Goal: Task Accomplishment & Management: Manage account settings

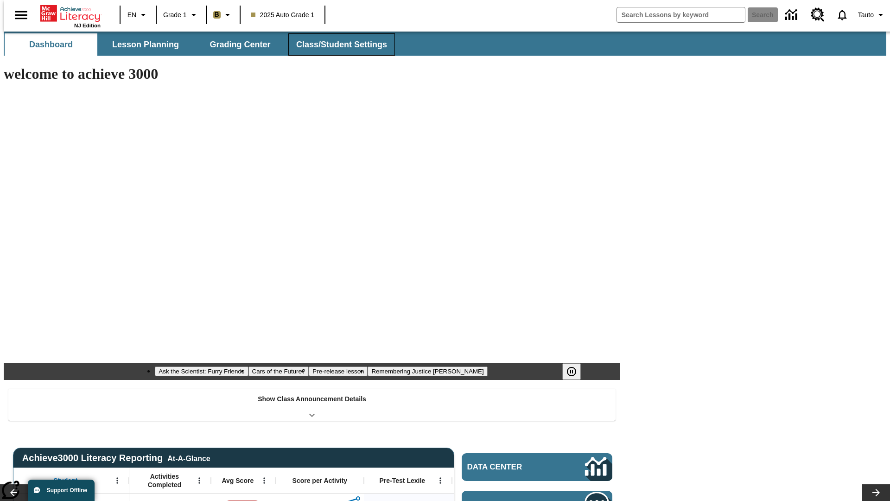
click at [337, 45] on button "Class/Student Settings" at bounding box center [341, 44] width 107 height 22
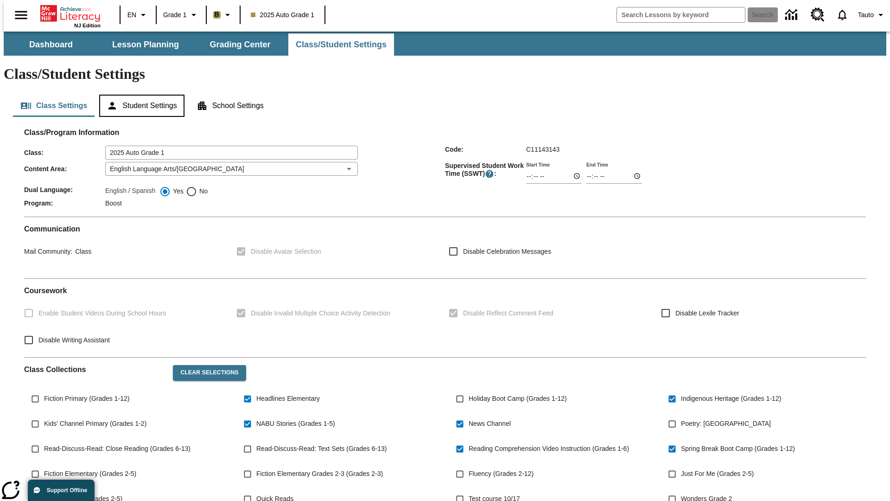
click at [140, 95] on button "Student Settings" at bounding box center [141, 106] width 85 height 22
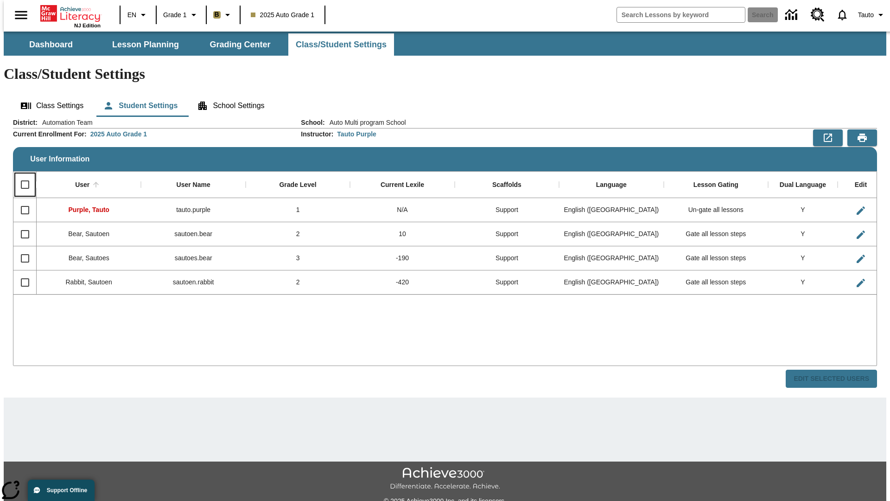
click at [21, 175] on input "Select all rows" at bounding box center [24, 184] width 19 height 19
checkbox input "true"
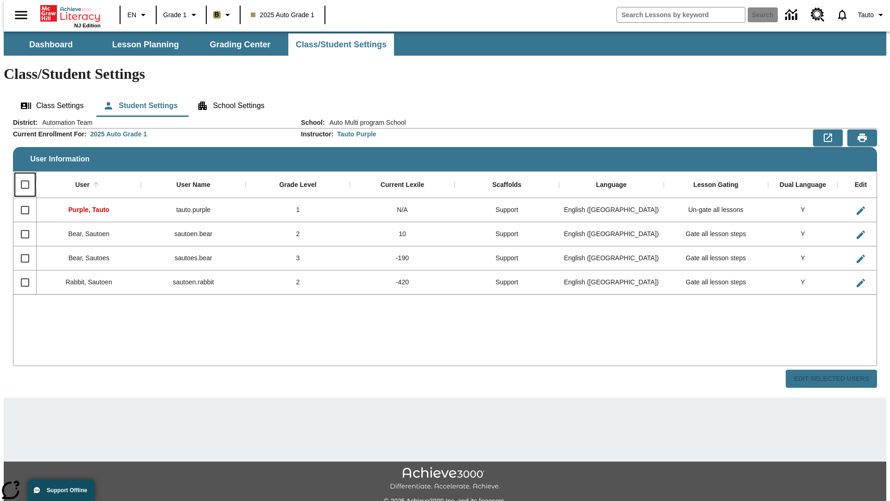
checkbox input "true"
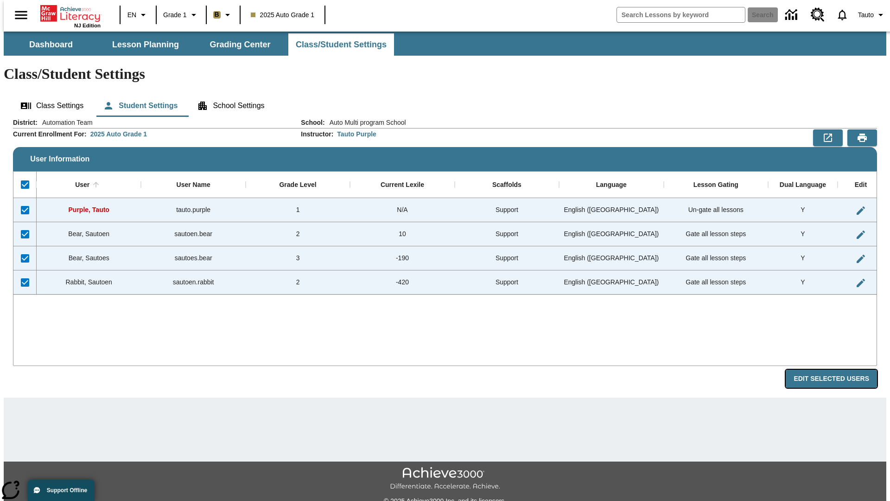
click at [839, 370] on button "Edit Selected Users" at bounding box center [831, 379] width 91 height 18
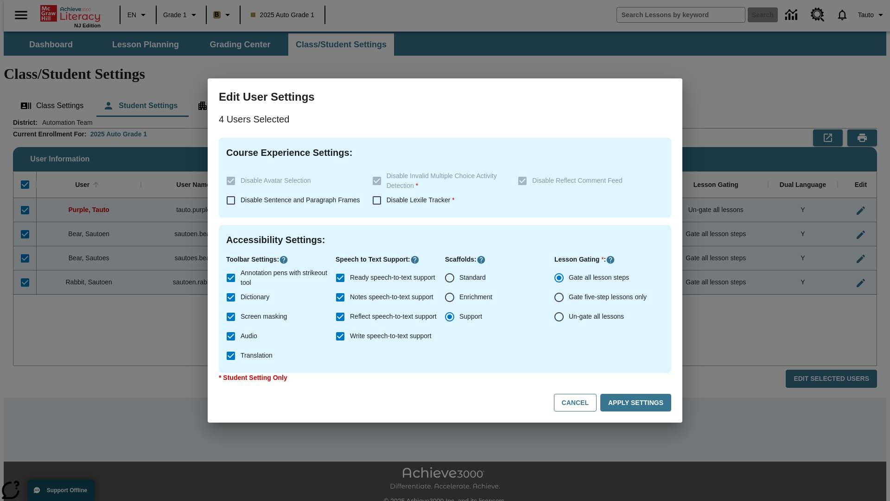
click at [450, 297] on input "Enrichment" at bounding box center [449, 297] width 19 height 19
click at [580, 403] on button "Cancel" at bounding box center [575, 403] width 43 height 18
radio input "false"
radio input "true"
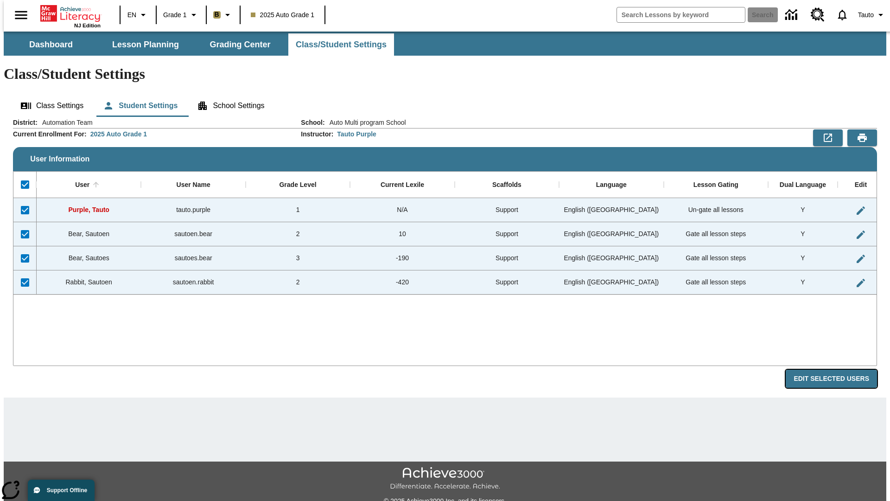
click at [839, 370] on button "Edit Selected Users" at bounding box center [831, 379] width 91 height 18
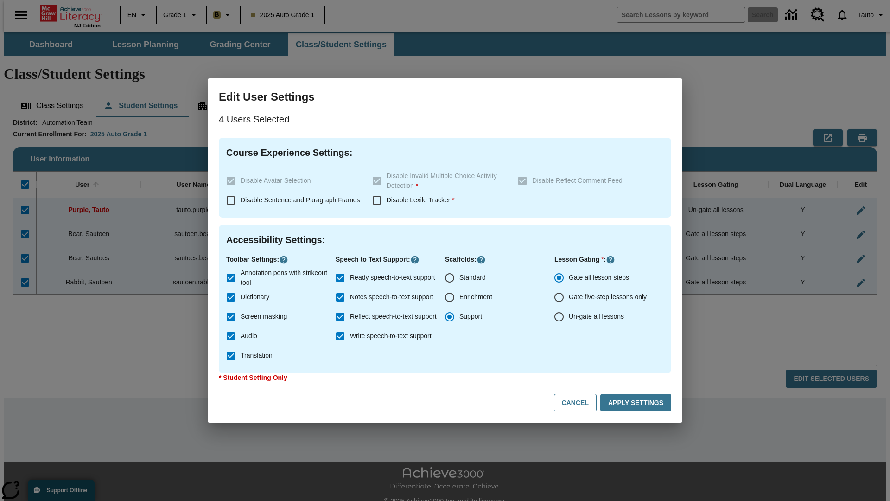
click at [450, 297] on input "Enrichment" at bounding box center [449, 297] width 19 height 19
radio input "true"
click at [638, 403] on button "Apply Settings" at bounding box center [636, 403] width 71 height 18
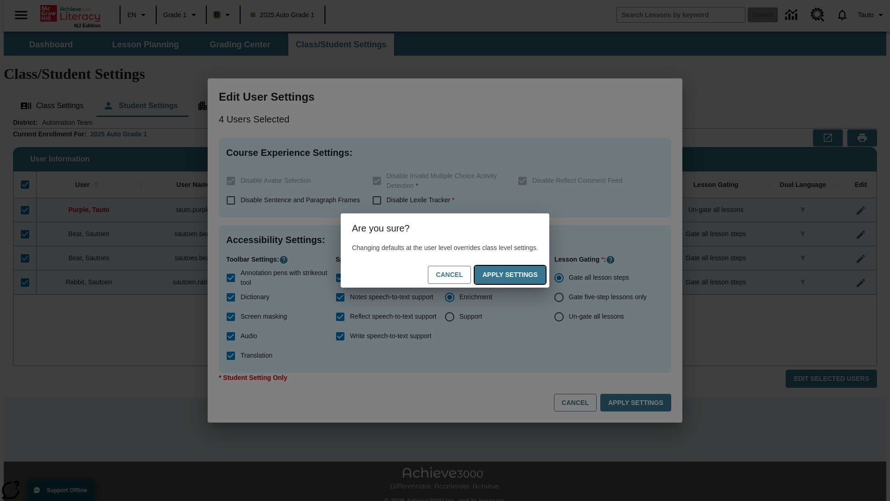
click at [519, 275] on button "Apply Settings" at bounding box center [510, 275] width 71 height 18
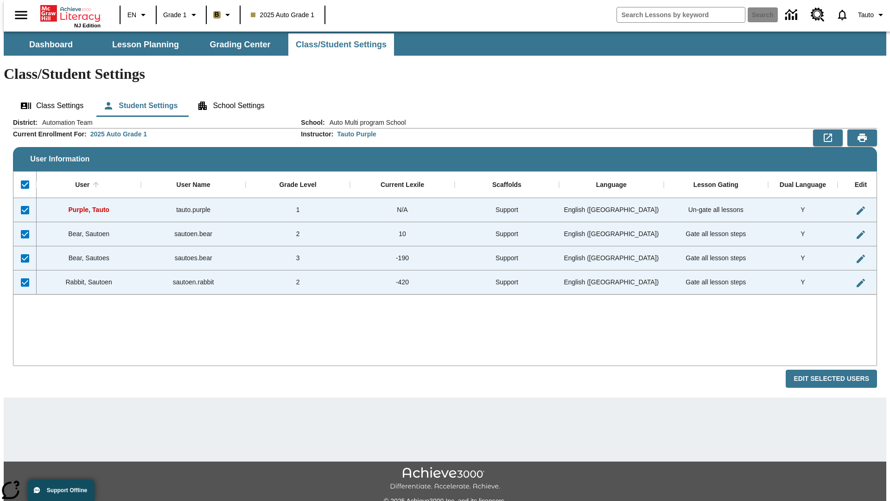
checkbox input "false"
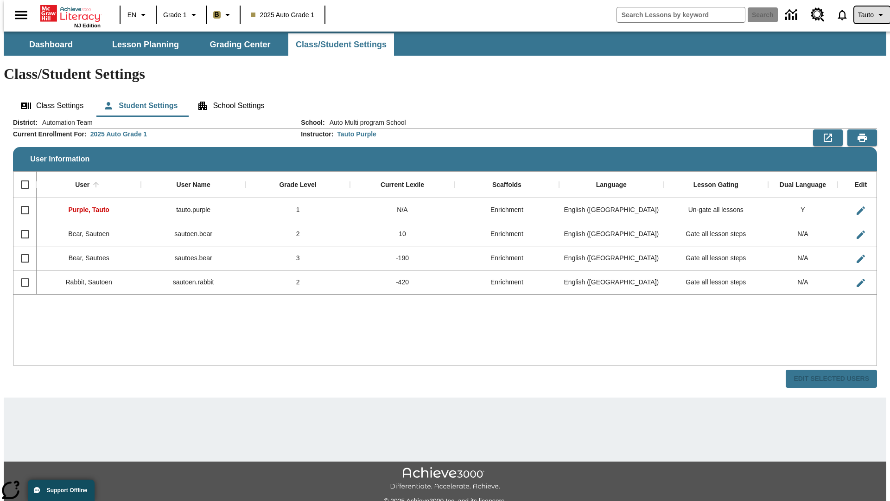
click at [868, 15] on span "Tauto" at bounding box center [866, 15] width 16 height 10
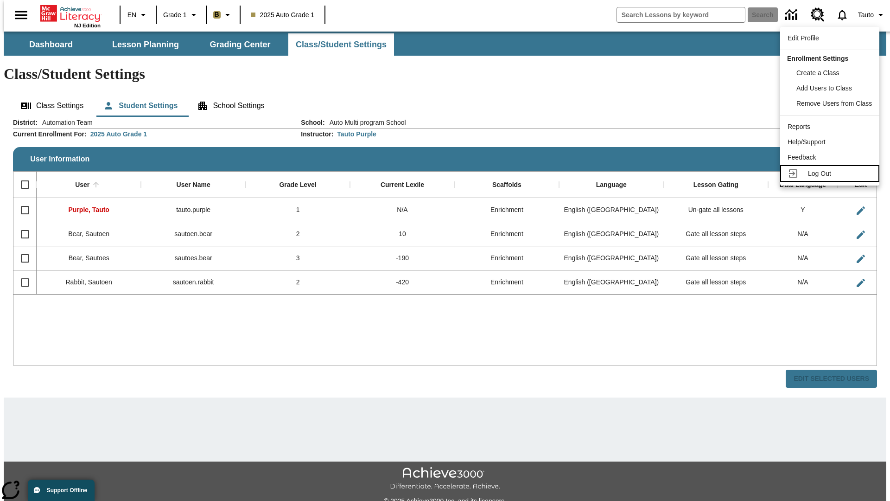
click at [832, 173] on span "Log Out" at bounding box center [819, 173] width 23 height 7
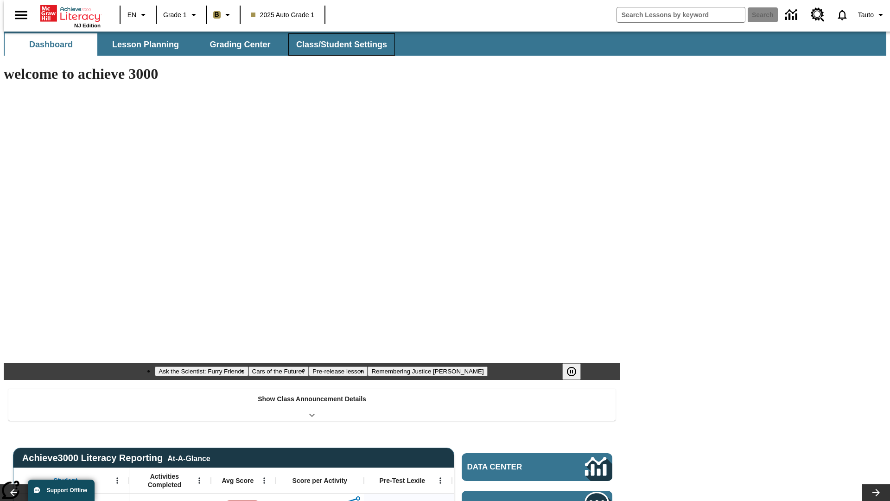
click at [337, 45] on button "Class/Student Settings" at bounding box center [341, 44] width 107 height 22
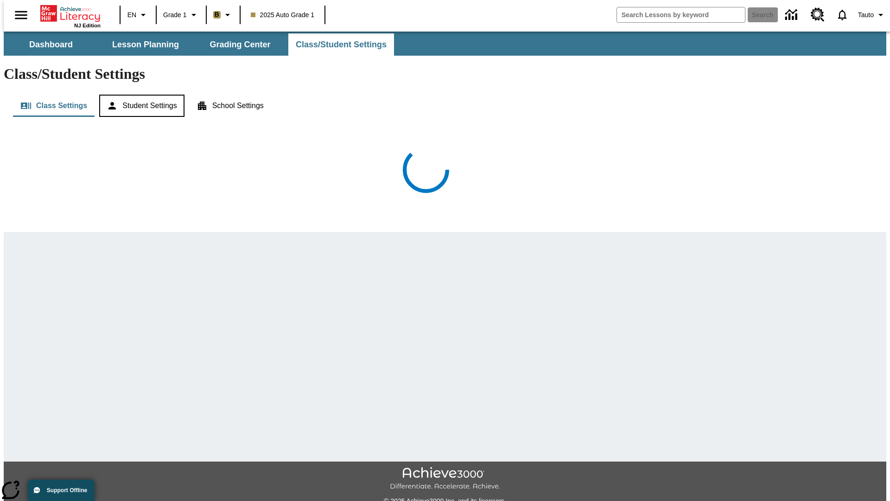
click at [140, 95] on button "Student Settings" at bounding box center [141, 106] width 85 height 22
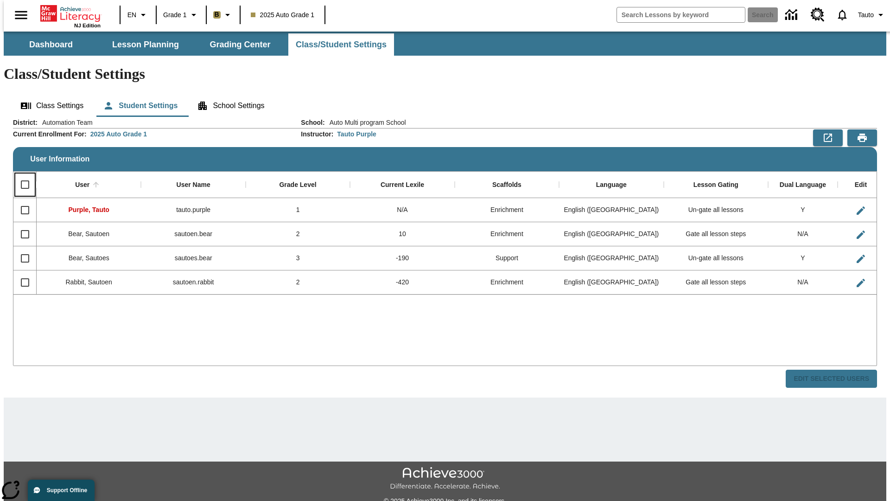
click at [21, 175] on input "Select all rows" at bounding box center [24, 184] width 19 height 19
checkbox input "true"
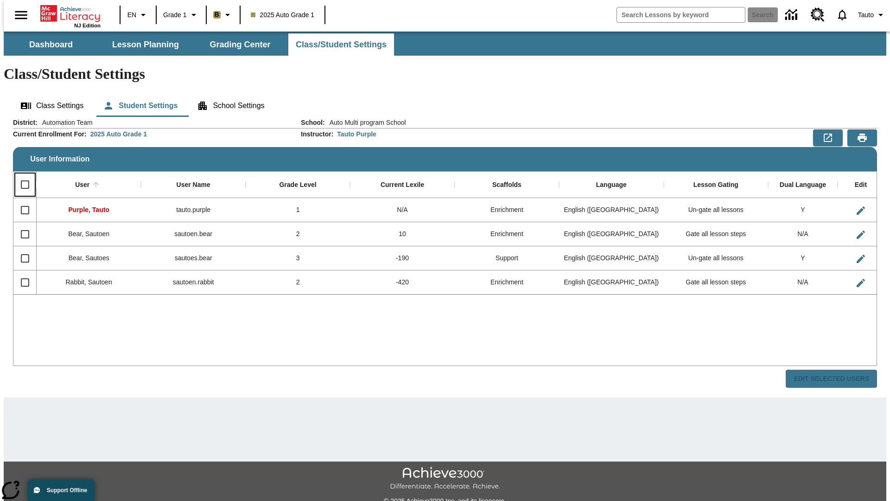
checkbox input "true"
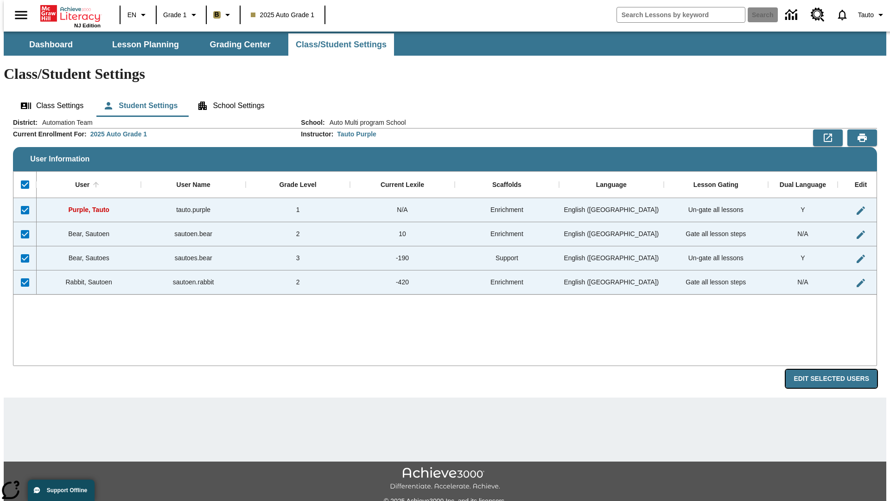
click at [839, 370] on button "Edit Selected Users" at bounding box center [831, 379] width 91 height 18
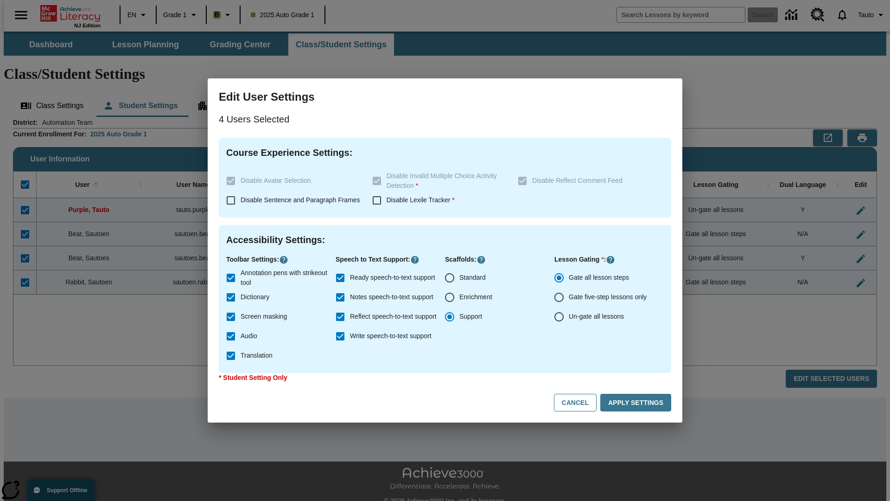
click at [450, 317] on input "Support" at bounding box center [449, 316] width 19 height 19
click at [638, 403] on button "Apply Settings" at bounding box center [636, 403] width 71 height 18
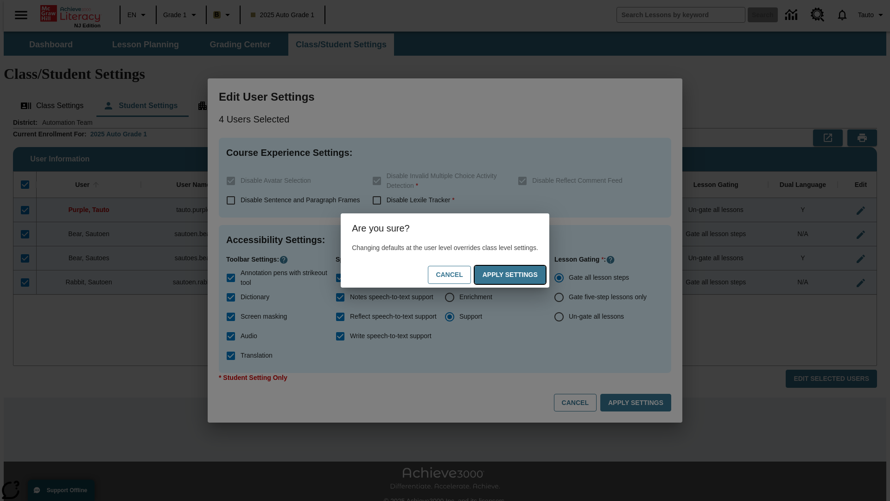
click at [519, 275] on button "Apply Settings" at bounding box center [510, 275] width 71 height 18
